Goal: Information Seeking & Learning: Learn about a topic

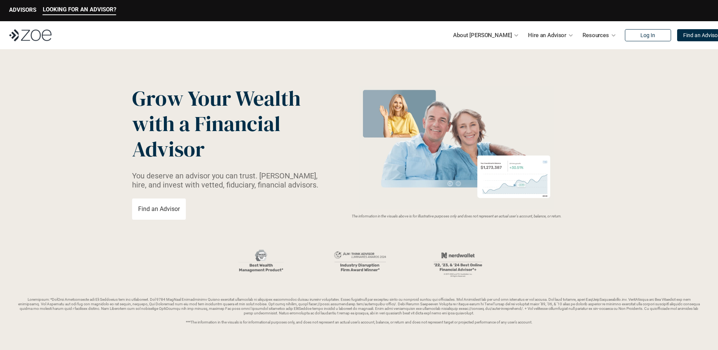
click at [688, 36] on p "Find an Advisor" at bounding box center [701, 35] width 36 height 6
click at [18, 8] on p "ADVISORS" at bounding box center [22, 9] width 27 height 7
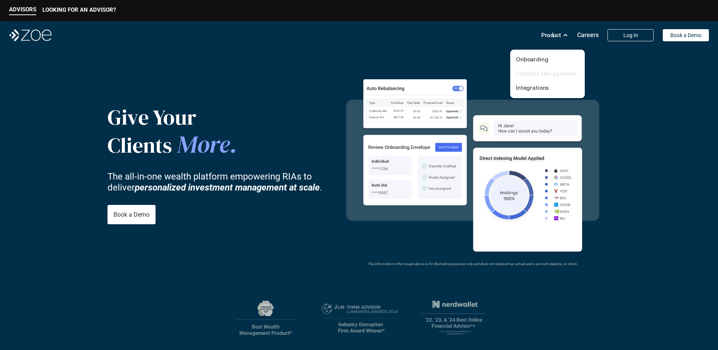
click at [539, 72] on link "Portfolio Management" at bounding box center [546, 73] width 61 height 7
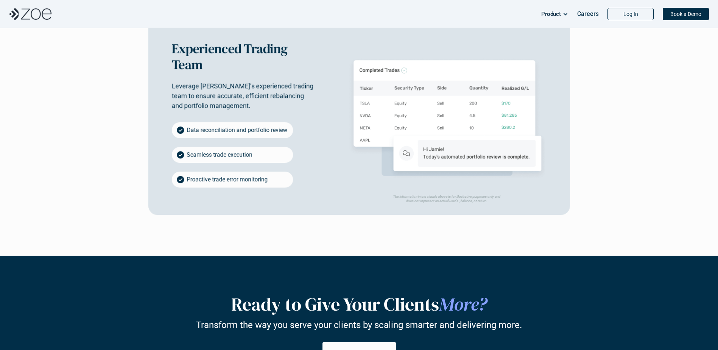
scroll to position [1438, 0]
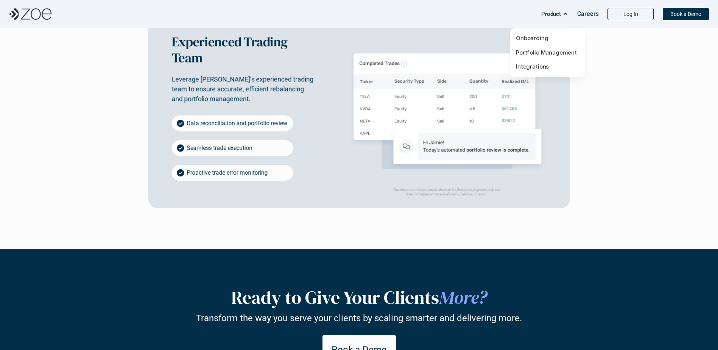
click at [567, 17] on div "Product" at bounding box center [554, 13] width 27 height 15
click at [548, 50] on link "Portfolio Management" at bounding box center [546, 52] width 61 height 7
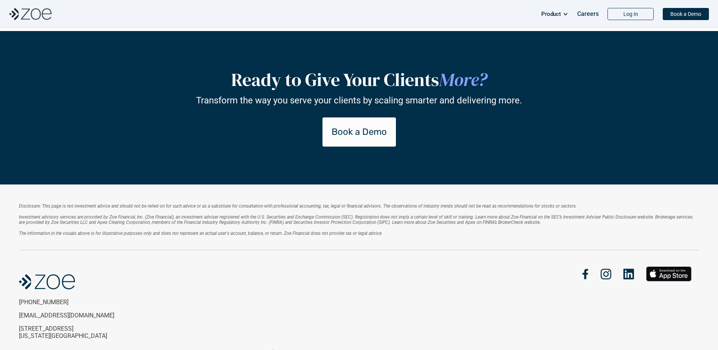
scroll to position [1705, 0]
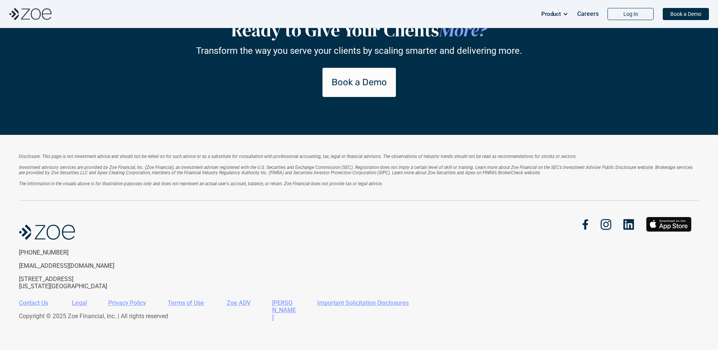
click at [236, 301] on link "Zoe ADV" at bounding box center [239, 302] width 24 height 7
